Goal: Transaction & Acquisition: Purchase product/service

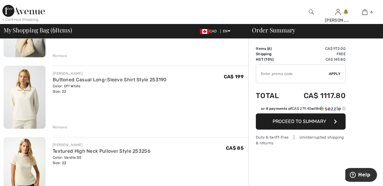
scroll to position [237, 0]
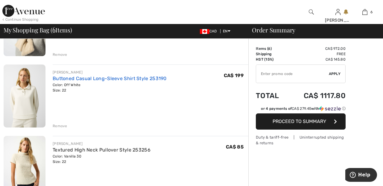
click at [151, 77] on link "Buttoned Casual Long-Sleeve Shirt Style 253190" at bounding box center [110, 78] width 114 height 6
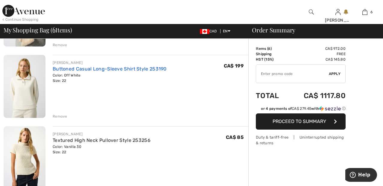
scroll to position [266, 0]
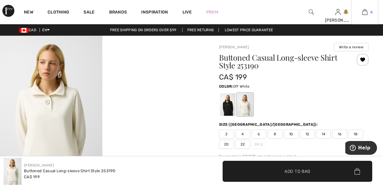
click at [368, 13] on link "6" at bounding box center [365, 11] width 26 height 7
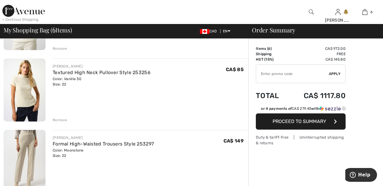
scroll to position [332, 0]
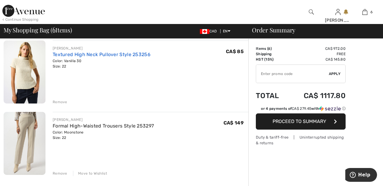
click at [140, 54] on link "Textured High Neck Pullover Style 253256" at bounding box center [102, 54] width 98 height 6
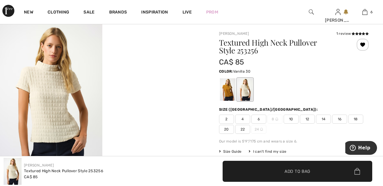
scroll to position [10, 0]
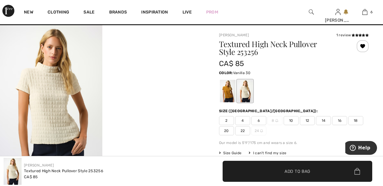
click at [55, 91] on img at bounding box center [51, 102] width 102 height 154
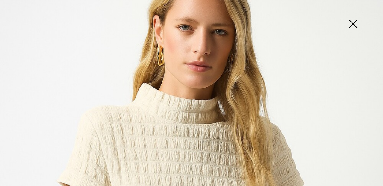
scroll to position [0, 0]
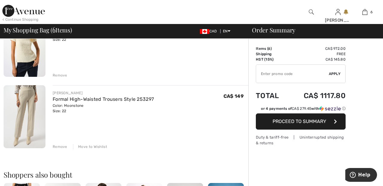
scroll to position [360, 0]
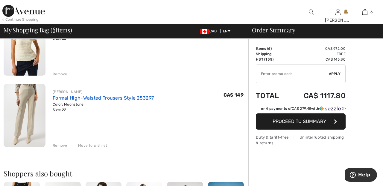
click at [129, 100] on link "Formal High-Waisted Trousers Style 253297" at bounding box center [103, 98] width 101 height 6
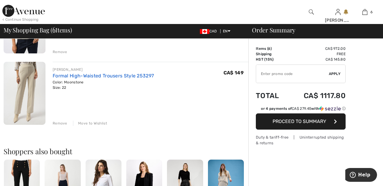
scroll to position [389, 0]
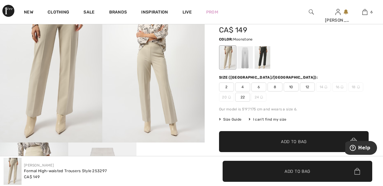
scroll to position [48, 0]
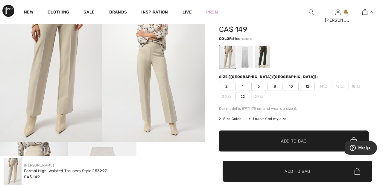
click at [247, 56] on div at bounding box center [245, 56] width 16 height 22
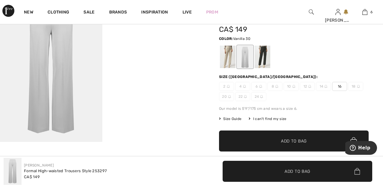
click at [264, 55] on div at bounding box center [263, 56] width 16 height 22
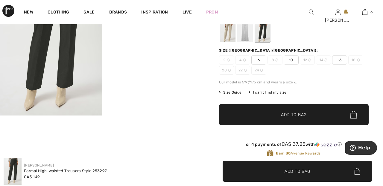
scroll to position [0, 0]
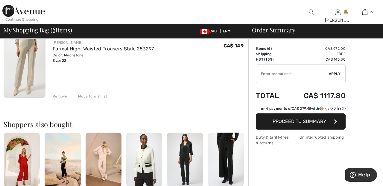
scroll to position [409, 0]
click at [60, 95] on div "Remove" at bounding box center [60, 95] width 15 height 5
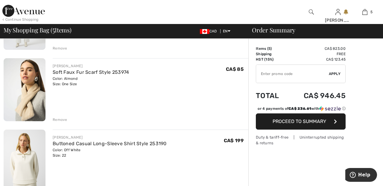
scroll to position [169, 0]
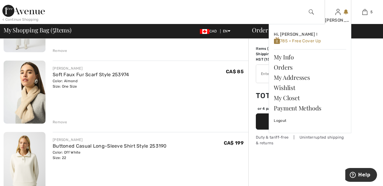
click at [339, 15] on img at bounding box center [338, 11] width 5 height 7
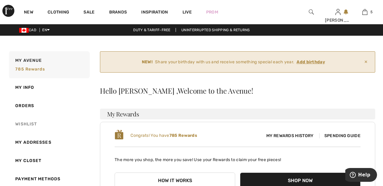
click at [37, 124] on link "Wishlist" at bounding box center [49, 124] width 82 height 18
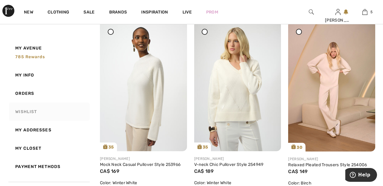
scroll to position [309, 0]
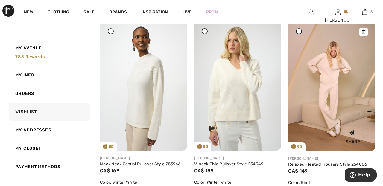
click at [342, 116] on img at bounding box center [331, 85] width 87 height 131
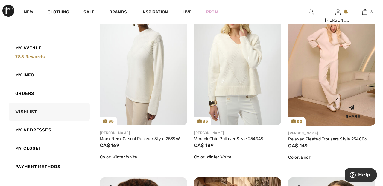
scroll to position [338, 0]
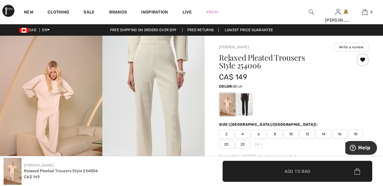
click at [363, 58] on div at bounding box center [363, 60] width 12 height 12
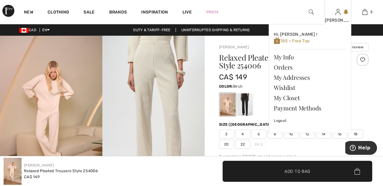
click at [338, 15] on img at bounding box center [338, 11] width 5 height 7
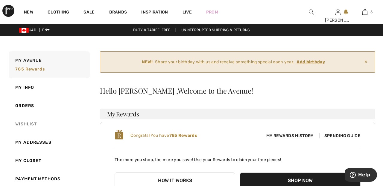
click at [27, 125] on link "Wishlist" at bounding box center [49, 124] width 82 height 18
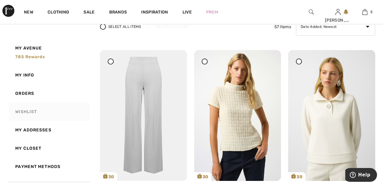
scroll to position [96, 0]
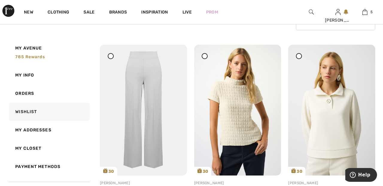
click at [110, 54] on icon at bounding box center [111, 55] width 2 height 2
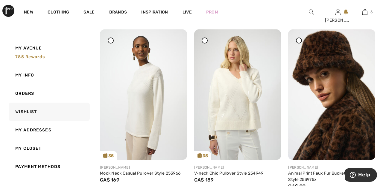
scroll to position [302, 0]
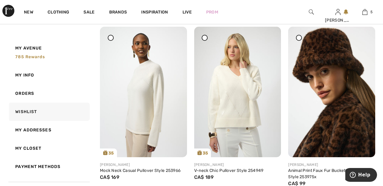
click at [206, 41] on span at bounding box center [204, 37] width 7 height 7
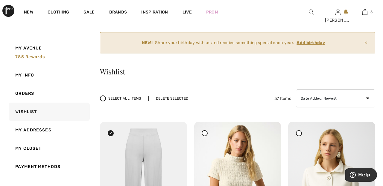
scroll to position [22, 0]
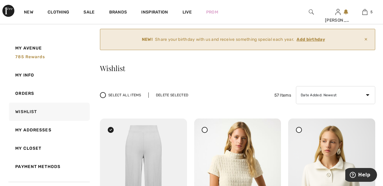
click at [178, 95] on div "Delete Selected" at bounding box center [171, 94] width 47 height 5
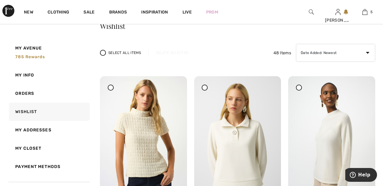
scroll to position [0, 0]
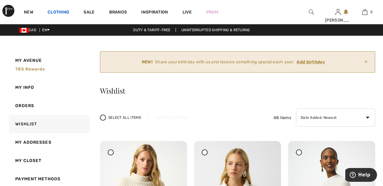
click at [60, 12] on link "Clothing" at bounding box center [59, 13] width 22 height 6
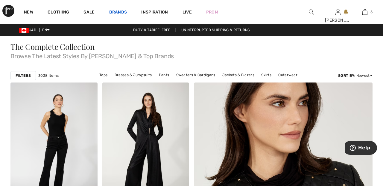
click at [121, 10] on link "Brands" at bounding box center [118, 13] width 18 height 6
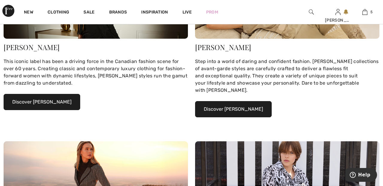
scroll to position [133, 0]
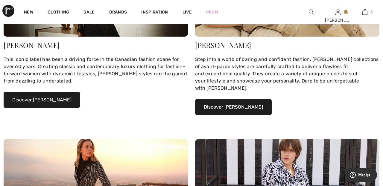
click at [60, 100] on button "Discover Joseph Ribkoff" at bounding box center [42, 100] width 77 height 16
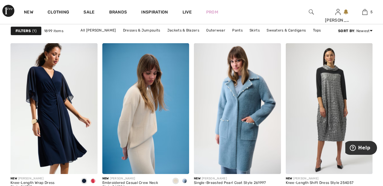
scroll to position [1200, 0]
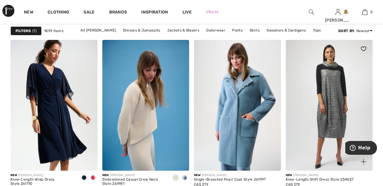
click at [336, 88] on img at bounding box center [329, 105] width 87 height 131
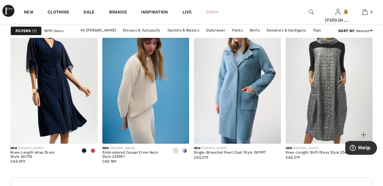
scroll to position [1229, 0]
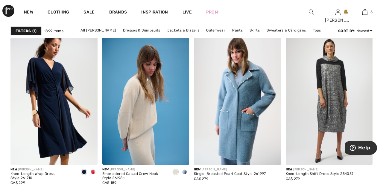
scroll to position [1205, 0]
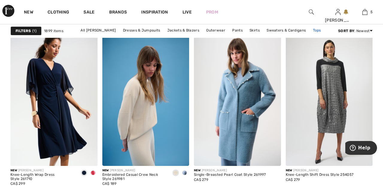
click at [317, 28] on link "Tops" at bounding box center [317, 30] width 14 height 8
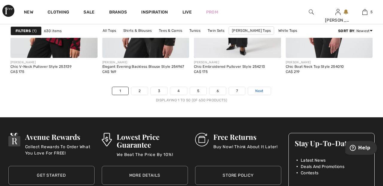
click at [264, 89] on link "Next" at bounding box center [259, 91] width 22 height 8
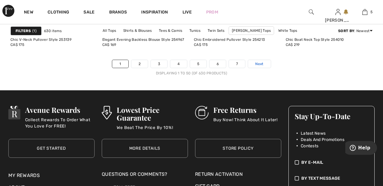
scroll to position [2507, 0]
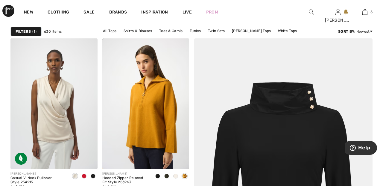
scroll to position [50, 0]
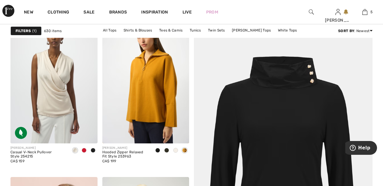
scroll to position [79, 0]
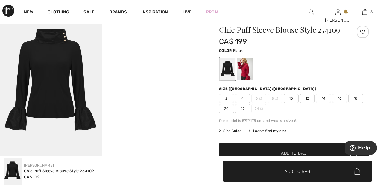
scroll to position [28, 0]
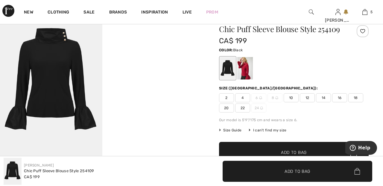
click at [155, 58] on video "Your browser does not support the video tag." at bounding box center [153, 32] width 102 height 51
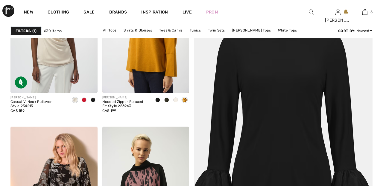
scroll to position [128, 0]
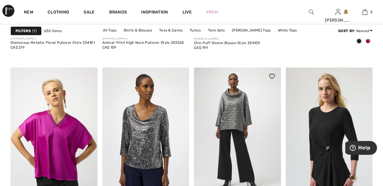
click at [241, 112] on img at bounding box center [237, 132] width 87 height 131
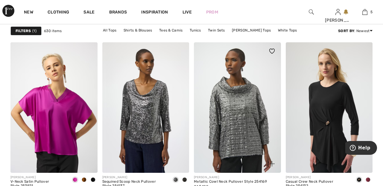
scroll to position [378, 0]
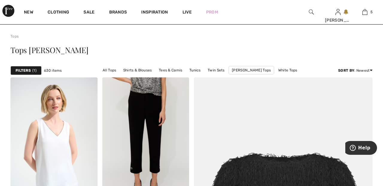
scroll to position [12, 0]
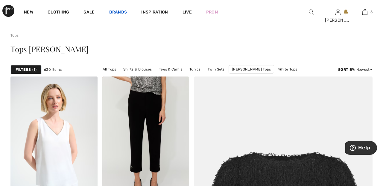
click at [119, 10] on link "Brands" at bounding box center [118, 13] width 18 height 6
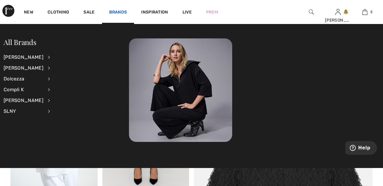
scroll to position [41, 0]
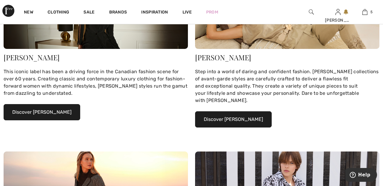
scroll to position [121, 0]
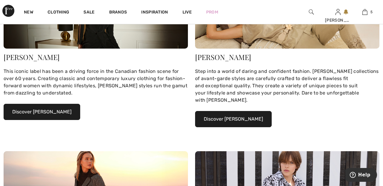
click at [60, 114] on button "Discover Joseph Ribkoff" at bounding box center [42, 112] width 77 height 16
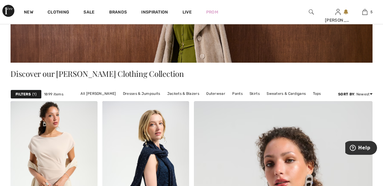
scroll to position [97, 0]
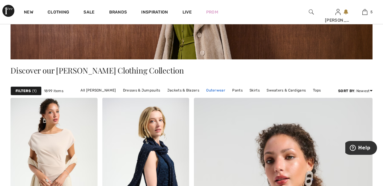
click at [214, 89] on link "Outerwear" at bounding box center [215, 90] width 25 height 8
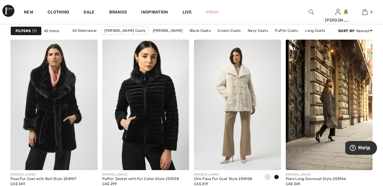
scroll to position [377, 0]
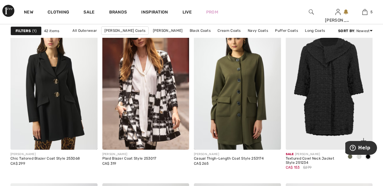
click at [329, 81] on img at bounding box center [329, 84] width 87 height 131
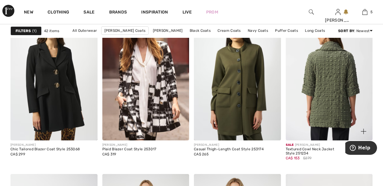
scroll to position [980, 0]
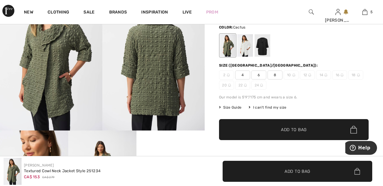
scroll to position [59, 0]
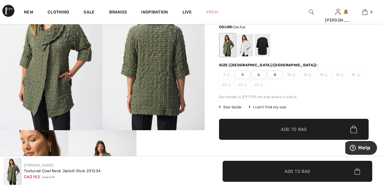
click at [264, 47] on div at bounding box center [263, 45] width 16 height 22
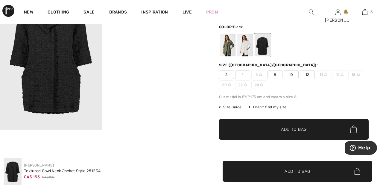
click at [243, 45] on div at bounding box center [245, 45] width 16 height 22
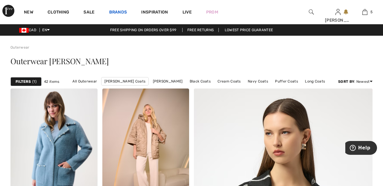
click at [118, 12] on link "Brands" at bounding box center [118, 13] width 18 height 6
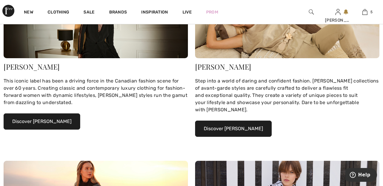
scroll to position [112, 0]
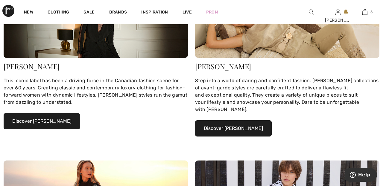
click at [52, 120] on button "Discover Joseph Ribkoff" at bounding box center [42, 121] width 77 height 16
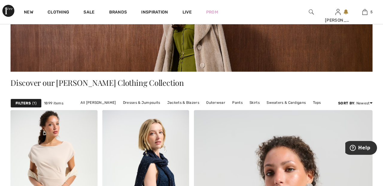
scroll to position [85, 0]
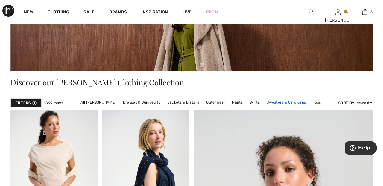
click at [286, 104] on link "Sweaters & Cardigans" at bounding box center [286, 102] width 45 height 8
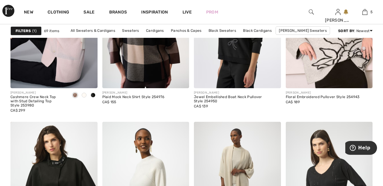
scroll to position [458, 0]
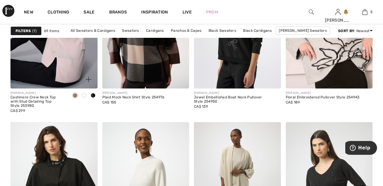
click at [74, 56] on img at bounding box center [53, 23] width 87 height 131
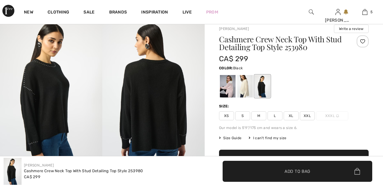
click at [244, 84] on div at bounding box center [245, 86] width 16 height 22
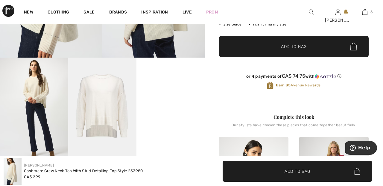
scroll to position [133, 0]
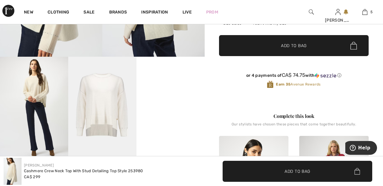
click at [175, 91] on video "Your browser does not support the video tag." at bounding box center [170, 74] width 68 height 34
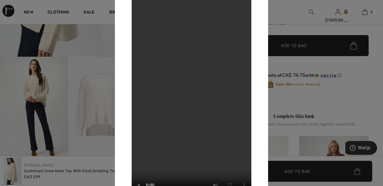
click at [286, 22] on div at bounding box center [191, 93] width 383 height 186
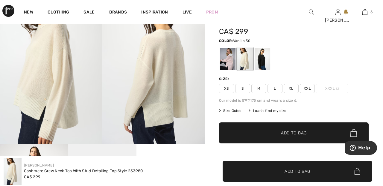
scroll to position [48, 0]
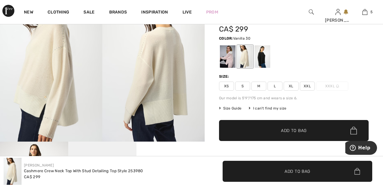
click at [310, 84] on span "XXL" at bounding box center [307, 85] width 15 height 9
click at [310, 133] on span "✔ Added to Bag Add to Bag" at bounding box center [294, 130] width 150 height 21
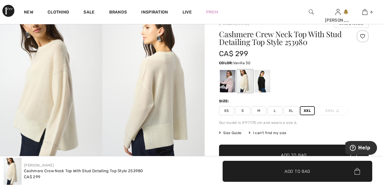
scroll to position [0, 0]
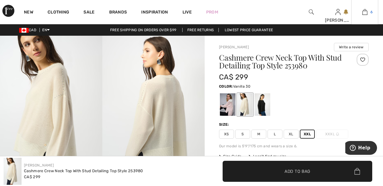
click at [369, 12] on link "6" at bounding box center [365, 11] width 26 height 7
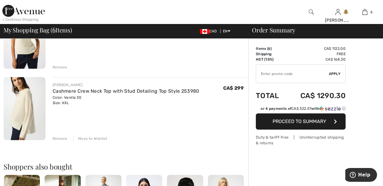
scroll to position [364, 0]
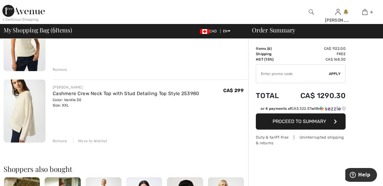
click at [96, 139] on div "Move to Wishlist" at bounding box center [90, 140] width 34 height 5
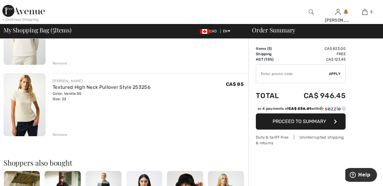
scroll to position [299, 0]
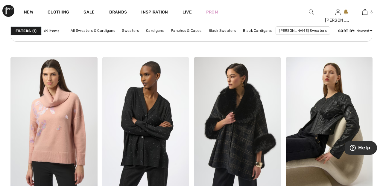
scroll to position [750, 0]
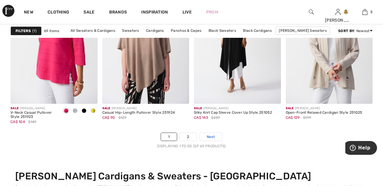
click at [215, 133] on link "Next" at bounding box center [211, 137] width 22 height 8
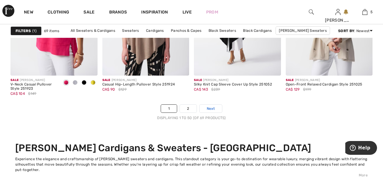
scroll to position [2461, 0]
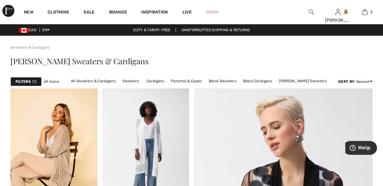
click at [314, 10] on img at bounding box center [311, 11] width 5 height 7
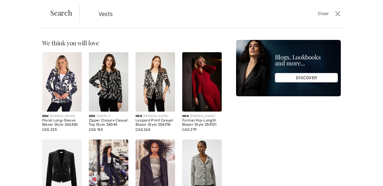
type input "Vests"
click at [61, 15] on span "Search" at bounding box center [61, 12] width 22 height 7
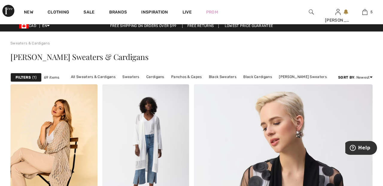
scroll to position [2, 0]
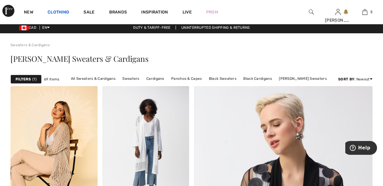
click at [60, 10] on link "Clothing" at bounding box center [59, 13] width 22 height 6
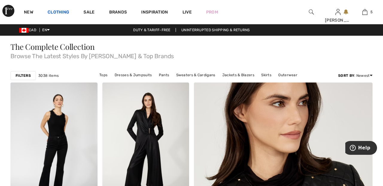
click at [54, 10] on link "Clothing" at bounding box center [59, 13] width 22 height 6
click at [61, 10] on link "Clothing" at bounding box center [59, 13] width 22 height 6
click at [122, 12] on link "Brands" at bounding box center [118, 13] width 18 height 6
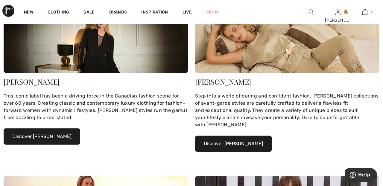
scroll to position [97, 0]
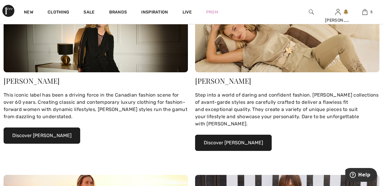
click at [59, 135] on button "Discover Joseph Ribkoff" at bounding box center [42, 135] width 77 height 16
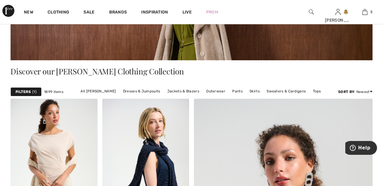
scroll to position [105, 0]
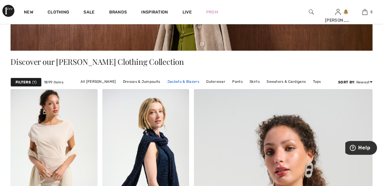
click at [179, 82] on link "Jackets & Blazers" at bounding box center [183, 82] width 38 height 8
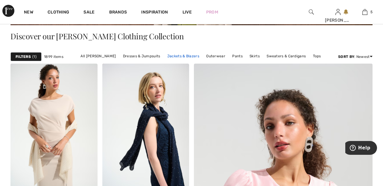
scroll to position [134, 0]
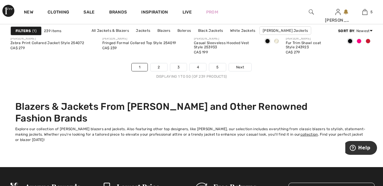
scroll to position [2503, 0]
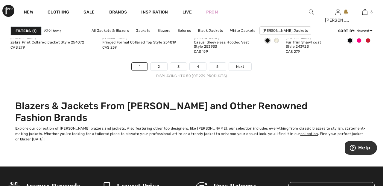
click at [245, 61] on div "JOSEPH RIBKOFF Casual Sleeveless Hooded Vest Style 253933 CA$ 199" at bounding box center [237, 48] width 87 height 29
click at [239, 66] on span "Next" at bounding box center [240, 66] width 8 height 5
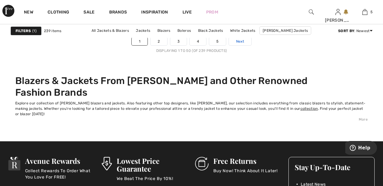
scroll to position [2531, 0]
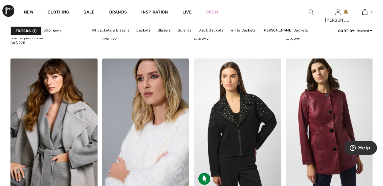
scroll to position [523, 0]
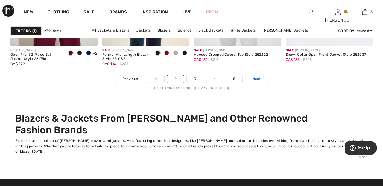
click at [259, 78] on span "Next" at bounding box center [257, 78] width 8 height 5
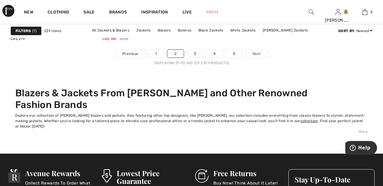
scroll to position [2519, 0]
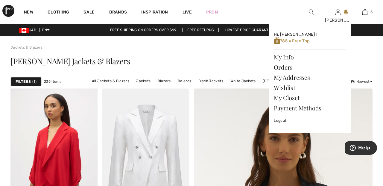
click at [336, 15] on img at bounding box center [338, 11] width 5 height 7
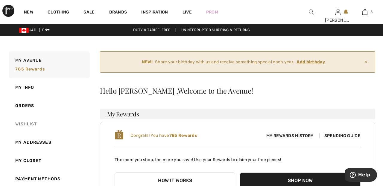
click at [38, 122] on link "Wishlist" at bounding box center [49, 124] width 82 height 18
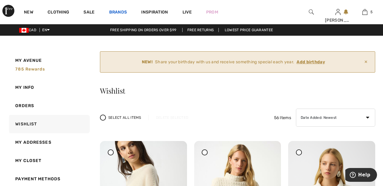
click at [120, 11] on link "Brands" at bounding box center [118, 13] width 18 height 6
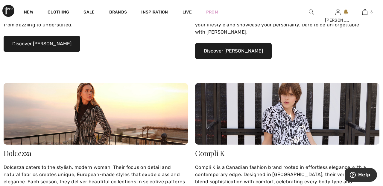
scroll to position [190, 0]
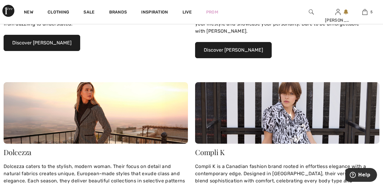
click at [63, 42] on button "Discover Joseph Ribkoff" at bounding box center [42, 43] width 77 height 16
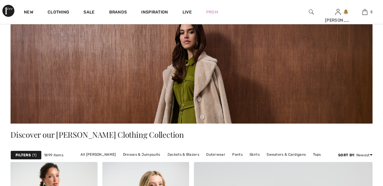
checkbox input "true"
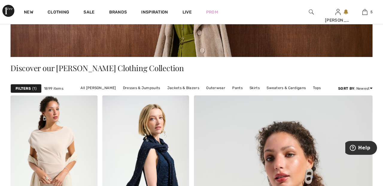
scroll to position [98, 0]
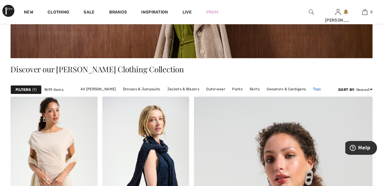
click at [316, 88] on link "Tops" at bounding box center [317, 89] width 14 height 8
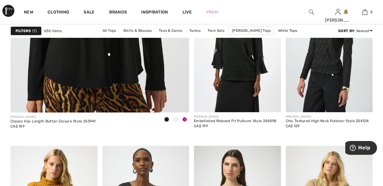
scroll to position [1542, 0]
click at [333, 48] on img at bounding box center [329, 47] width 87 height 131
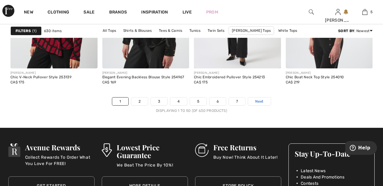
click at [263, 101] on span "Next" at bounding box center [259, 100] width 8 height 5
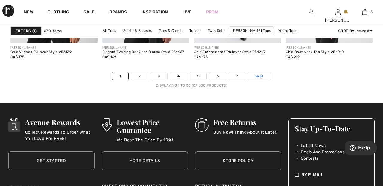
scroll to position [2497, 0]
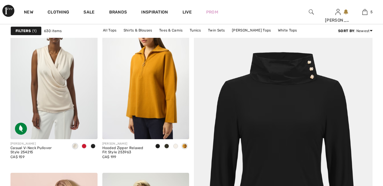
checkbox input "true"
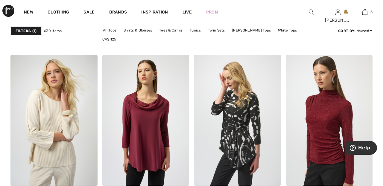
scroll to position [1798, 0]
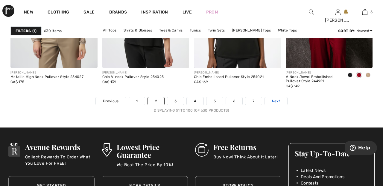
click at [280, 103] on span "Next" at bounding box center [276, 100] width 8 height 5
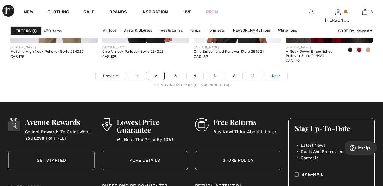
scroll to position [2497, 0]
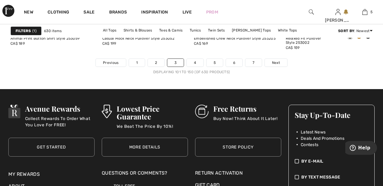
scroll to position [2507, 0]
click at [281, 62] on link "Next" at bounding box center [276, 63] width 22 height 8
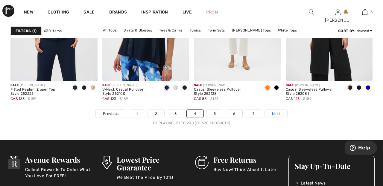
click at [279, 113] on span "Next" at bounding box center [276, 113] width 8 height 5
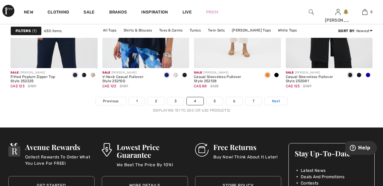
scroll to position [2484, 0]
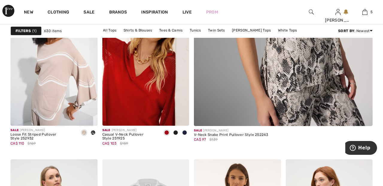
scroll to position [254, 0]
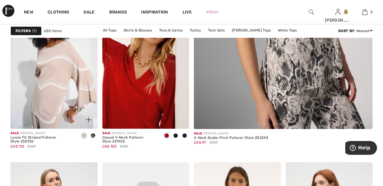
click at [59, 78] on img at bounding box center [53, 63] width 87 height 131
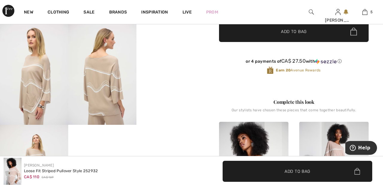
scroll to position [167, 0]
click at [175, 56] on video "Your browser does not support the video tag." at bounding box center [170, 39] width 68 height 34
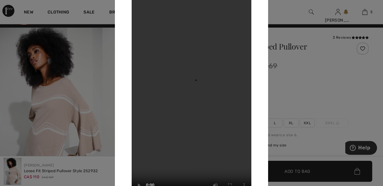
scroll to position [0, 0]
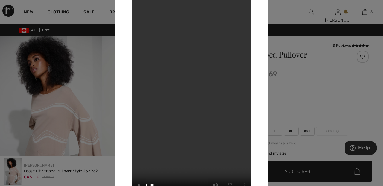
click at [292, 12] on div at bounding box center [191, 93] width 383 height 186
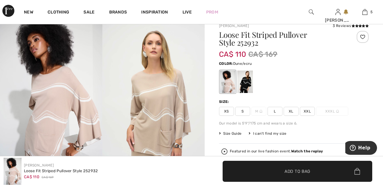
scroll to position [22, 0]
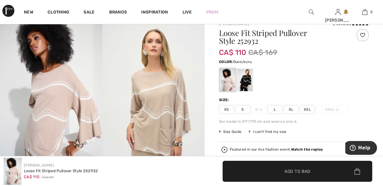
click at [248, 79] on div at bounding box center [245, 80] width 16 height 22
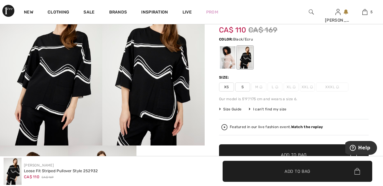
scroll to position [41, 0]
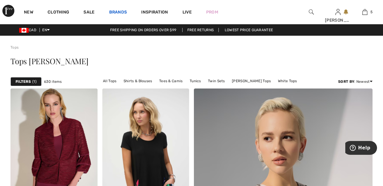
click at [118, 12] on link "Brands" at bounding box center [118, 13] width 18 height 6
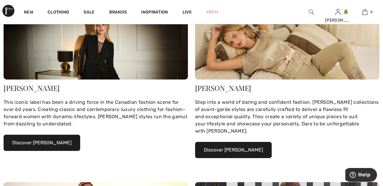
scroll to position [108, 0]
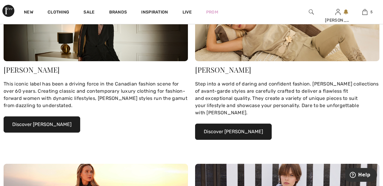
click at [59, 124] on button "Discover Joseph Ribkoff" at bounding box center [42, 124] width 77 height 16
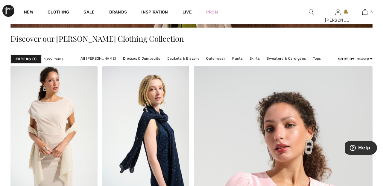
scroll to position [129, 0]
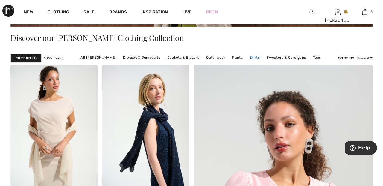
click at [253, 57] on link "Skirts" at bounding box center [255, 58] width 16 height 8
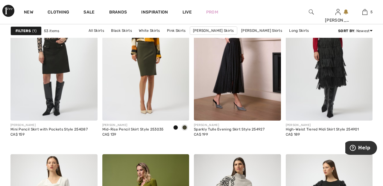
scroll to position [425, 0]
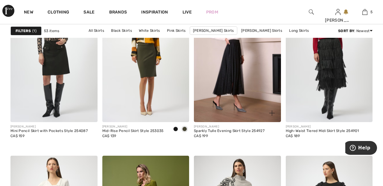
click at [232, 70] on img at bounding box center [237, 57] width 87 height 131
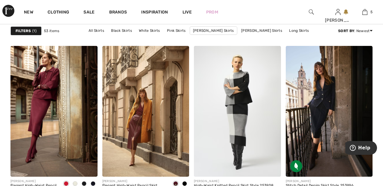
scroll to position [756, 0]
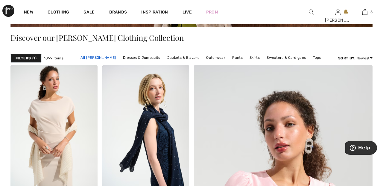
click at [99, 57] on link "All [PERSON_NAME]" at bounding box center [98, 58] width 41 height 8
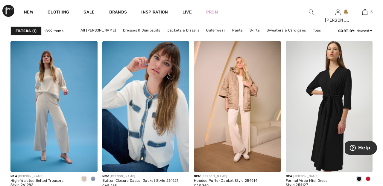
scroll to position [2308, 0]
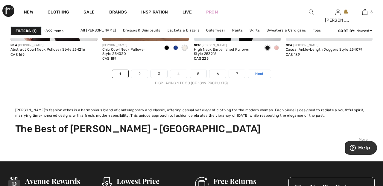
click at [265, 71] on link "Next" at bounding box center [259, 74] width 22 height 8
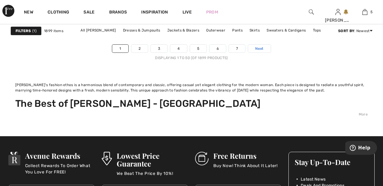
scroll to position [2631, 0]
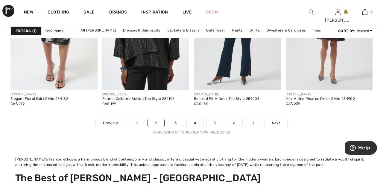
scroll to position [2552, 0]
click at [280, 121] on span "Next" at bounding box center [276, 122] width 8 height 5
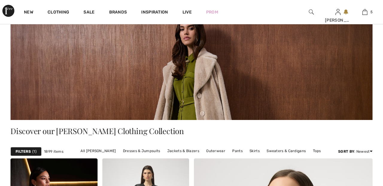
checkbox input "true"
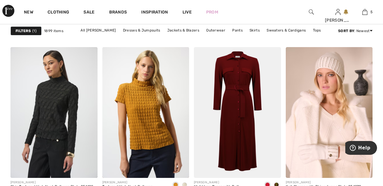
scroll to position [1033, 0]
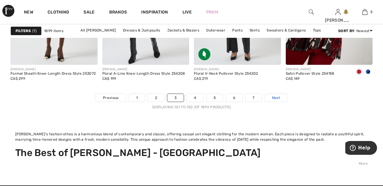
click at [283, 96] on link "Next" at bounding box center [276, 98] width 22 height 8
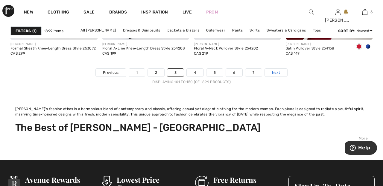
scroll to position [2607, 0]
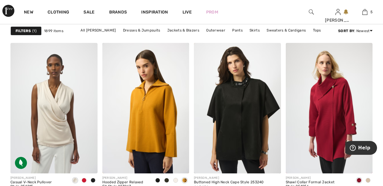
scroll to position [644, 0]
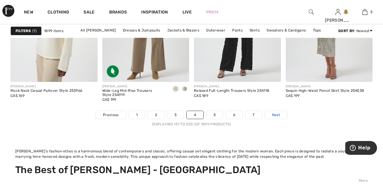
click at [282, 112] on link "Next" at bounding box center [276, 115] width 22 height 8
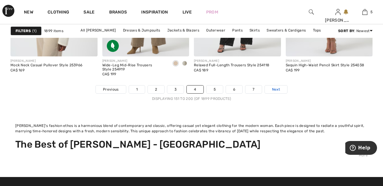
scroll to position [2590, 0]
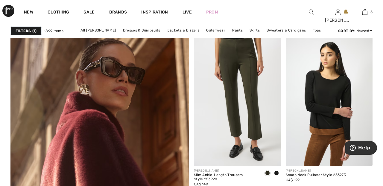
scroll to position [1433, 0]
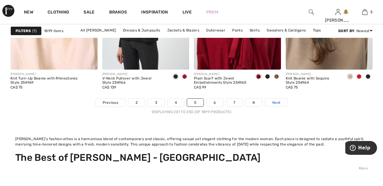
click at [281, 102] on link "Next" at bounding box center [276, 102] width 22 height 8
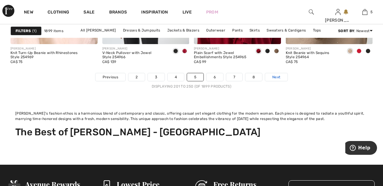
scroll to position [2602, 0]
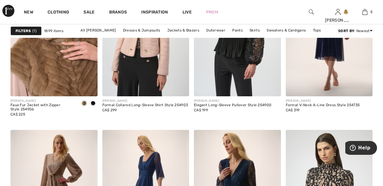
scroll to position [947, 0]
click at [57, 70] on img at bounding box center [53, 31] width 87 height 131
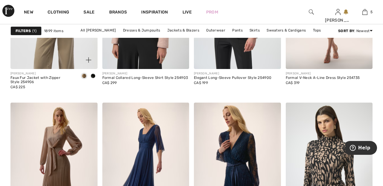
scroll to position [976, 0]
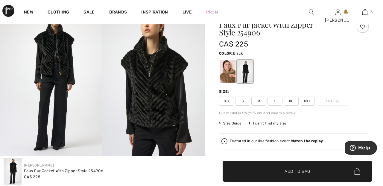
scroll to position [34, 0]
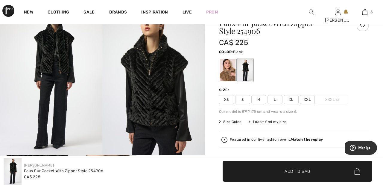
click at [227, 67] on div at bounding box center [228, 70] width 16 height 22
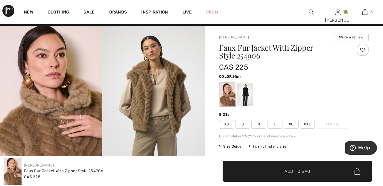
scroll to position [7, 0]
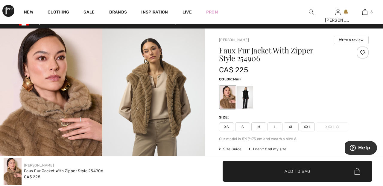
click at [366, 52] on div at bounding box center [363, 52] width 12 height 12
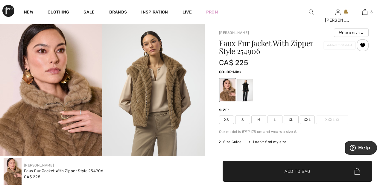
scroll to position [15, 0]
click at [311, 120] on span "XXL" at bounding box center [307, 119] width 15 height 9
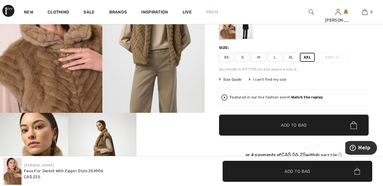
scroll to position [80, 0]
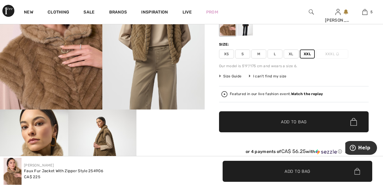
click at [321, 124] on span "✔ Added to Bag Add to Bag" at bounding box center [294, 121] width 150 height 21
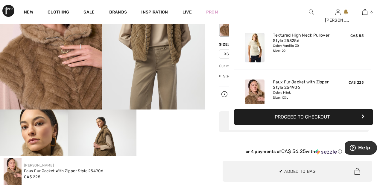
scroll to position [205, 0]
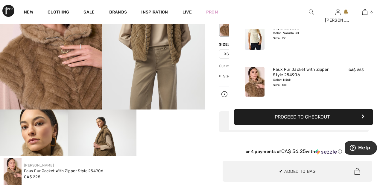
click at [174, 143] on video "Your browser does not support the video tag." at bounding box center [170, 126] width 68 height 34
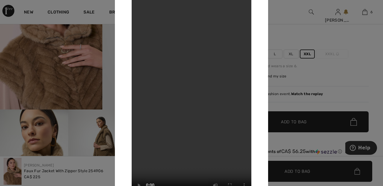
click at [288, 37] on div at bounding box center [191, 93] width 383 height 186
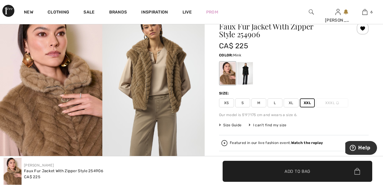
scroll to position [0, 0]
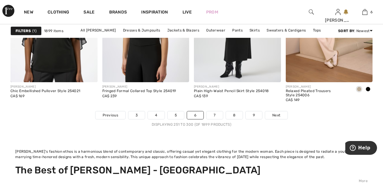
scroll to position [2559, 0]
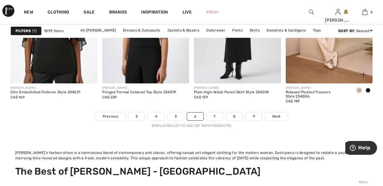
click at [331, 45] on img at bounding box center [329, 18] width 87 height 131
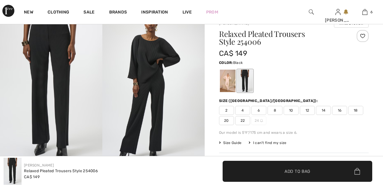
scroll to position [25, 0]
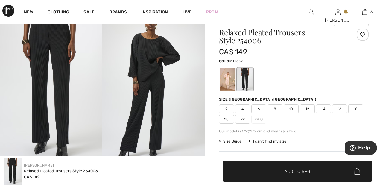
click at [225, 81] on div at bounding box center [228, 79] width 16 height 22
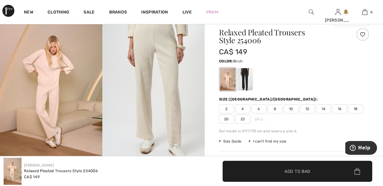
scroll to position [19, 0]
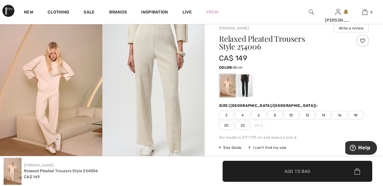
click at [245, 124] on span "22" at bounding box center [242, 125] width 15 height 9
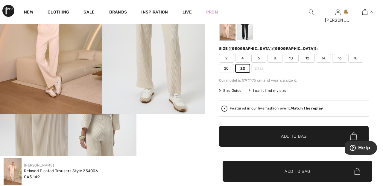
scroll to position [77, 0]
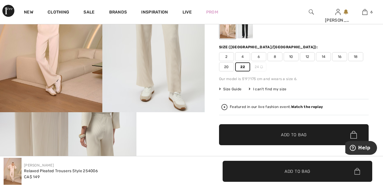
click at [304, 137] on span "Add to Bag" at bounding box center [294, 134] width 26 height 6
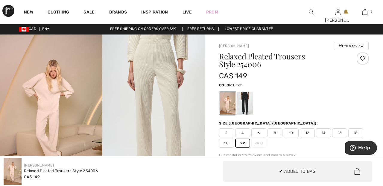
scroll to position [0, 0]
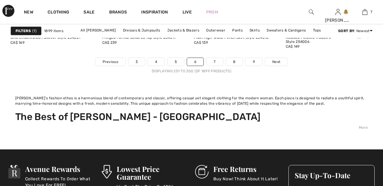
scroll to position [2618, 0]
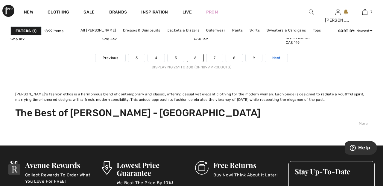
click at [280, 57] on span "Next" at bounding box center [276, 57] width 8 height 5
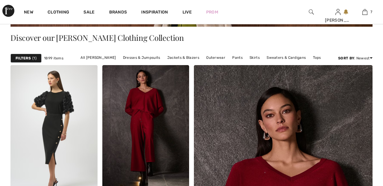
scroll to position [149, 0]
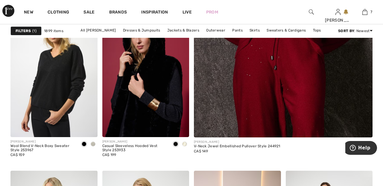
click at [164, 85] on img at bounding box center [145, 71] width 87 height 131
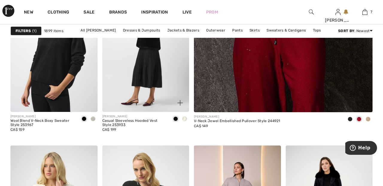
scroll to position [381, 0]
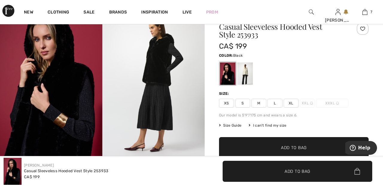
scroll to position [24, 0]
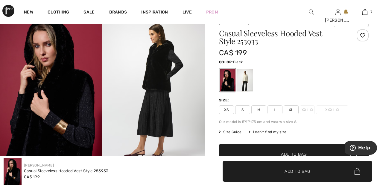
click at [247, 83] on div at bounding box center [245, 80] width 16 height 22
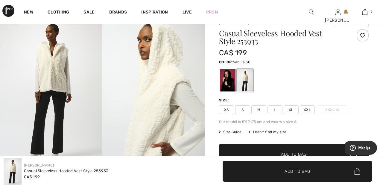
click at [312, 107] on span "XXL" at bounding box center [307, 109] width 15 height 9
click at [307, 152] on span "Add to Bag" at bounding box center [294, 154] width 26 height 6
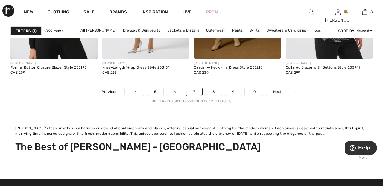
scroll to position [2579, 0]
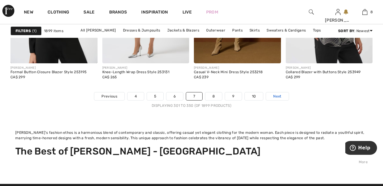
click at [283, 94] on link "Next" at bounding box center [277, 96] width 22 height 8
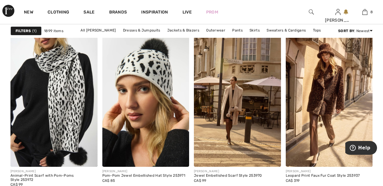
scroll to position [1205, 0]
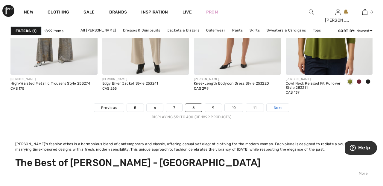
click at [280, 107] on span "Next" at bounding box center [278, 107] width 8 height 5
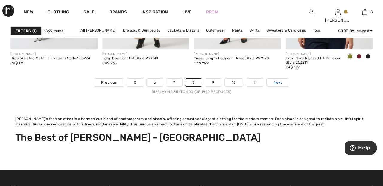
scroll to position [2597, 0]
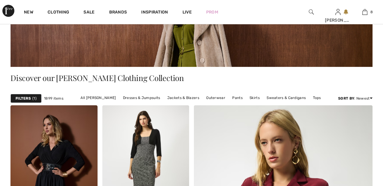
checkbox input "true"
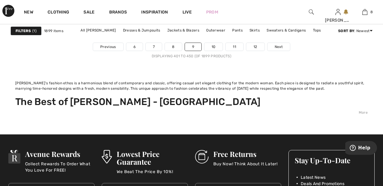
scroll to position [2633, 0]
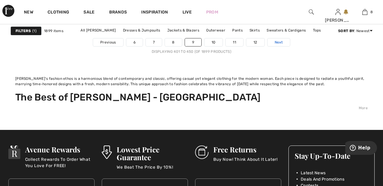
click at [283, 42] on link "Next" at bounding box center [279, 42] width 22 height 8
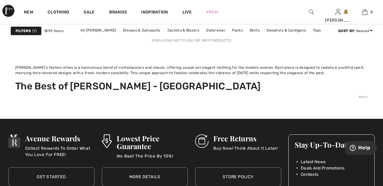
scroll to position [2662, 0]
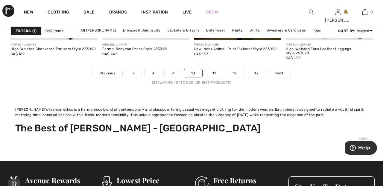
scroll to position [2602, 0]
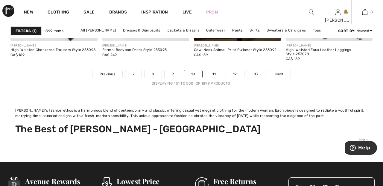
click at [364, 13] on img at bounding box center [364, 11] width 5 height 7
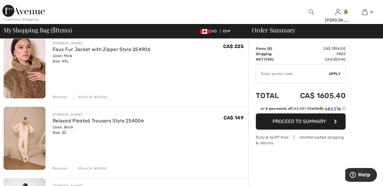
scroll to position [412, 0]
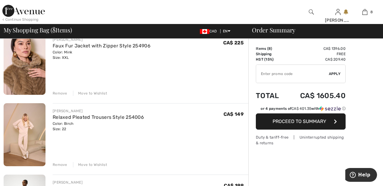
click at [91, 92] on div "Move to Wishlist" at bounding box center [90, 92] width 34 height 5
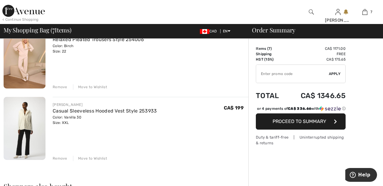
scroll to position [420, 0]
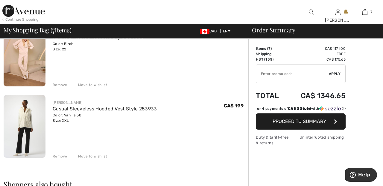
click at [92, 158] on div "Move to Wishlist" at bounding box center [90, 155] width 34 height 5
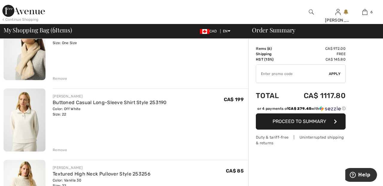
scroll to position [212, 0]
click at [364, 14] on img at bounding box center [364, 11] width 5 height 7
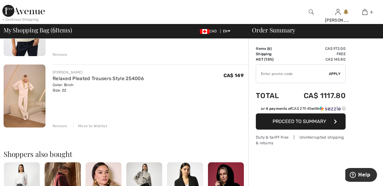
scroll to position [389, 0]
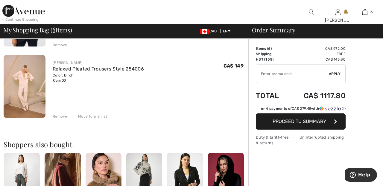
click at [95, 116] on div "Move to Wishlist" at bounding box center [90, 115] width 34 height 5
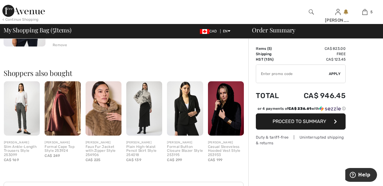
click at [103, 117] on img at bounding box center [104, 108] width 36 height 54
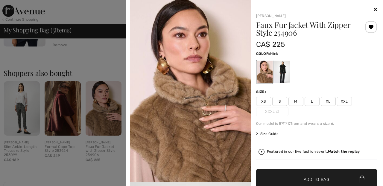
click at [347, 102] on span "XXL" at bounding box center [344, 101] width 15 height 9
click at [331, 182] on span "✔ Added to Bag Add to Bag" at bounding box center [316, 179] width 121 height 21
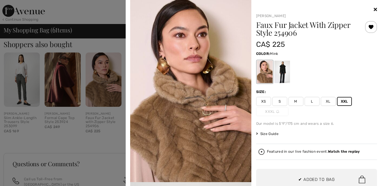
scroll to position [43, 0]
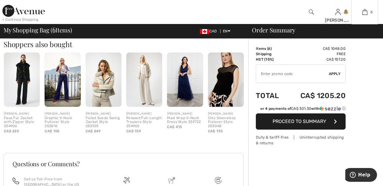
click at [364, 13] on img at bounding box center [364, 11] width 5 height 7
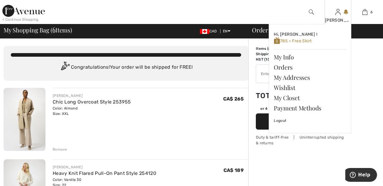
click at [338, 15] on img at bounding box center [338, 11] width 5 height 7
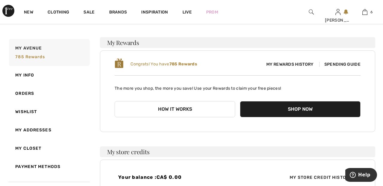
scroll to position [72, 0]
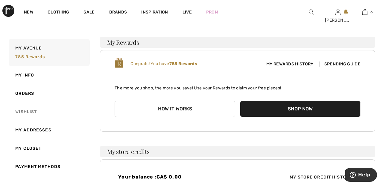
click at [31, 113] on link "Wishlist" at bounding box center [49, 111] width 82 height 18
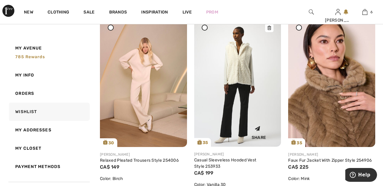
click at [242, 72] on img at bounding box center [237, 81] width 87 height 130
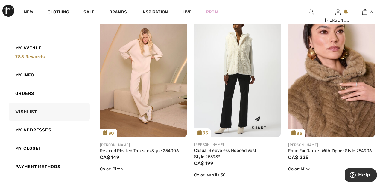
scroll to position [153, 0]
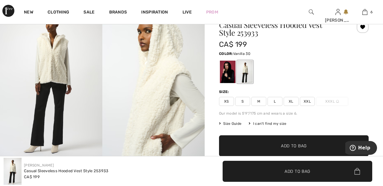
click at [310, 102] on span "XXL" at bounding box center [307, 101] width 15 height 9
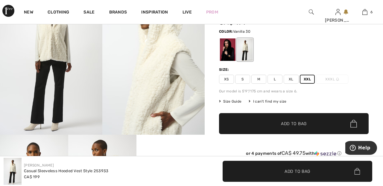
scroll to position [55, 0]
click at [315, 124] on span "✔ Added to Bag Add to Bag" at bounding box center [294, 123] width 150 height 21
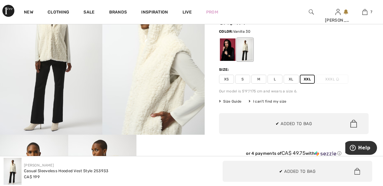
scroll to position [0, 0]
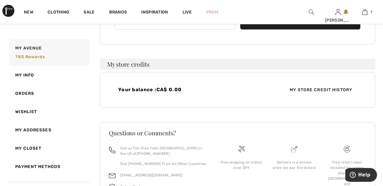
scroll to position [159, 0]
click at [30, 110] on link "Wishlist" at bounding box center [49, 111] width 82 height 18
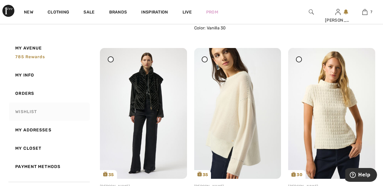
scroll to position [280, 0]
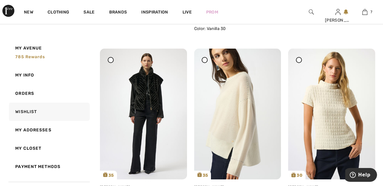
click at [111, 62] on div at bounding box center [111, 60] width 6 height 6
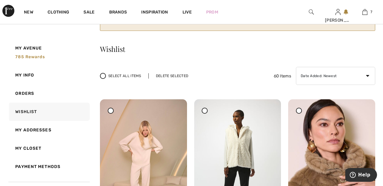
scroll to position [0, 0]
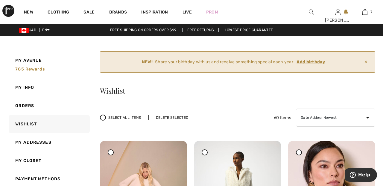
click at [180, 117] on div "Delete Selected" at bounding box center [171, 117] width 47 height 5
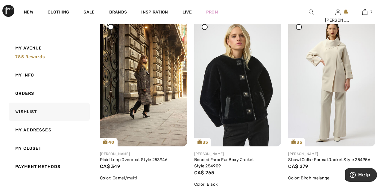
scroll to position [1621, 0]
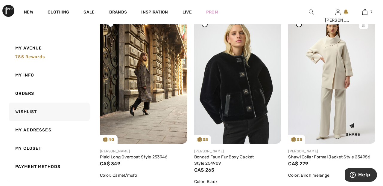
click at [335, 82] on img at bounding box center [331, 78] width 87 height 130
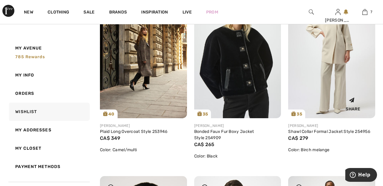
scroll to position [1649, 0]
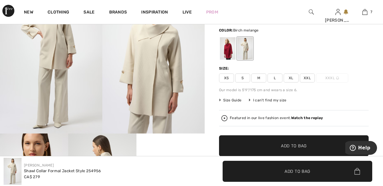
click at [228, 51] on div at bounding box center [228, 48] width 16 height 22
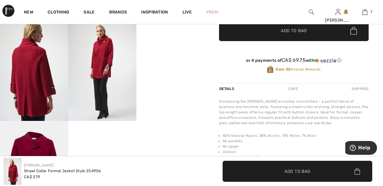
scroll to position [172, 0]
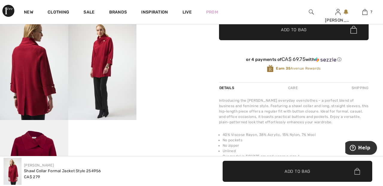
click at [175, 51] on video "Your browser does not support the video tag." at bounding box center [170, 34] width 68 height 34
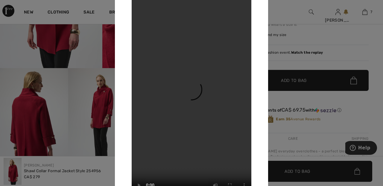
scroll to position [119, 0]
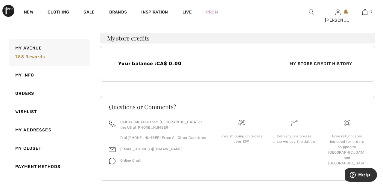
scroll to position [194, 0]
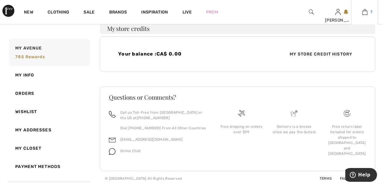
click at [364, 15] on img at bounding box center [364, 11] width 5 height 7
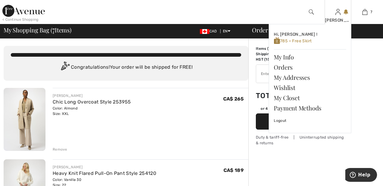
click at [341, 20] on div "[PERSON_NAME]" at bounding box center [338, 20] width 26 height 6
click at [289, 86] on link "Wishlist" at bounding box center [310, 87] width 72 height 10
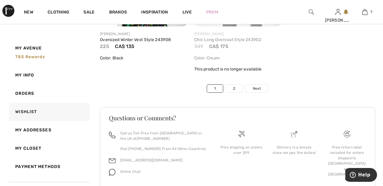
scroll to position [3248, 0]
click at [261, 92] on link "Next" at bounding box center [257, 88] width 22 height 8
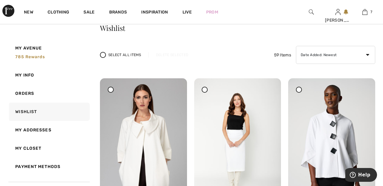
scroll to position [0, 0]
